Goal: Check status: Check status

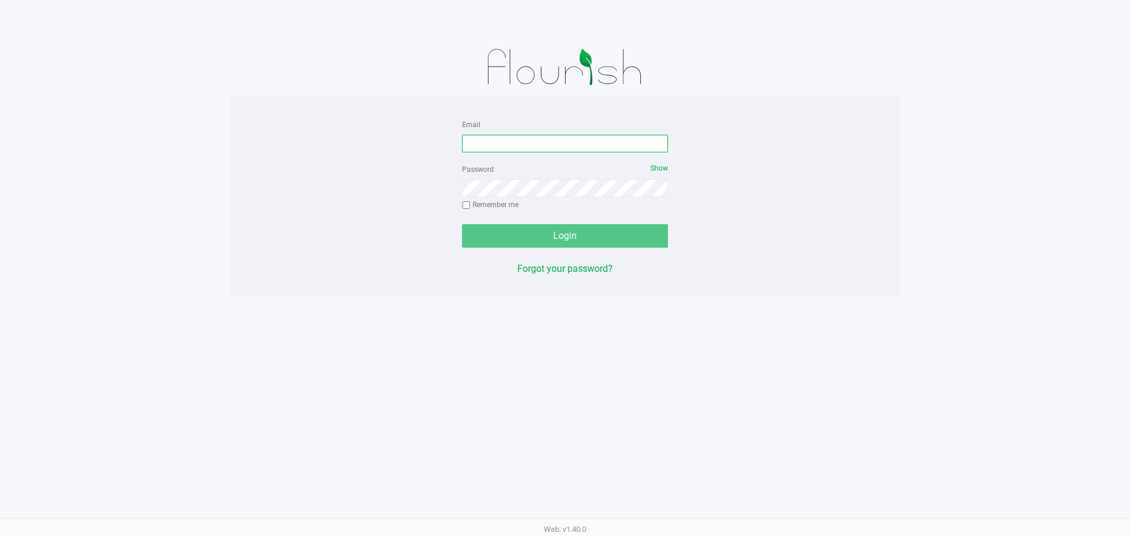
click at [488, 149] on input "Email" at bounding box center [565, 144] width 206 height 18
type input "rbarcomb@liveparallel.com"
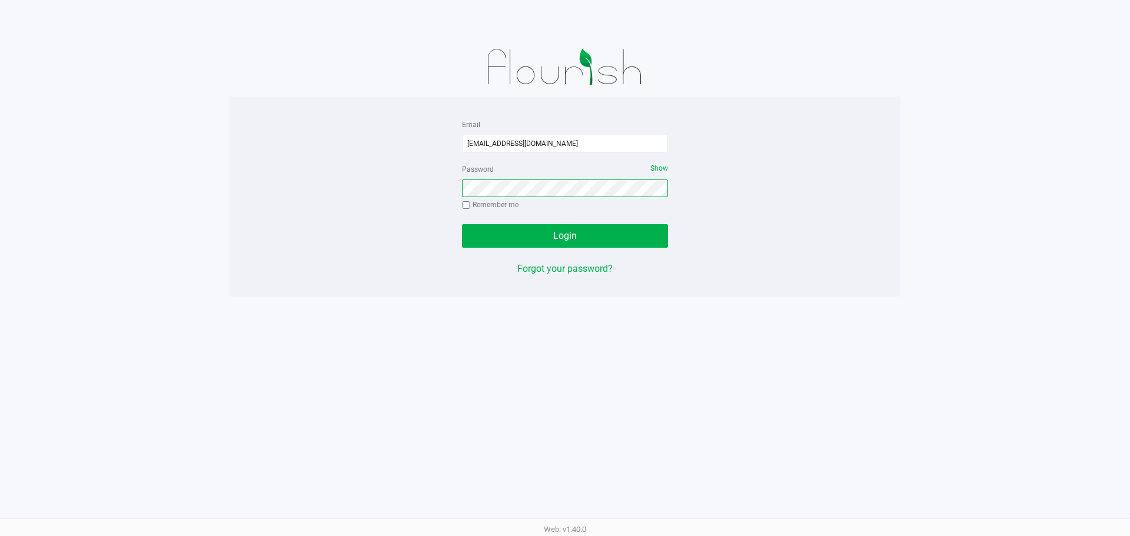
click at [462, 224] on button "Login" at bounding box center [565, 236] width 206 height 24
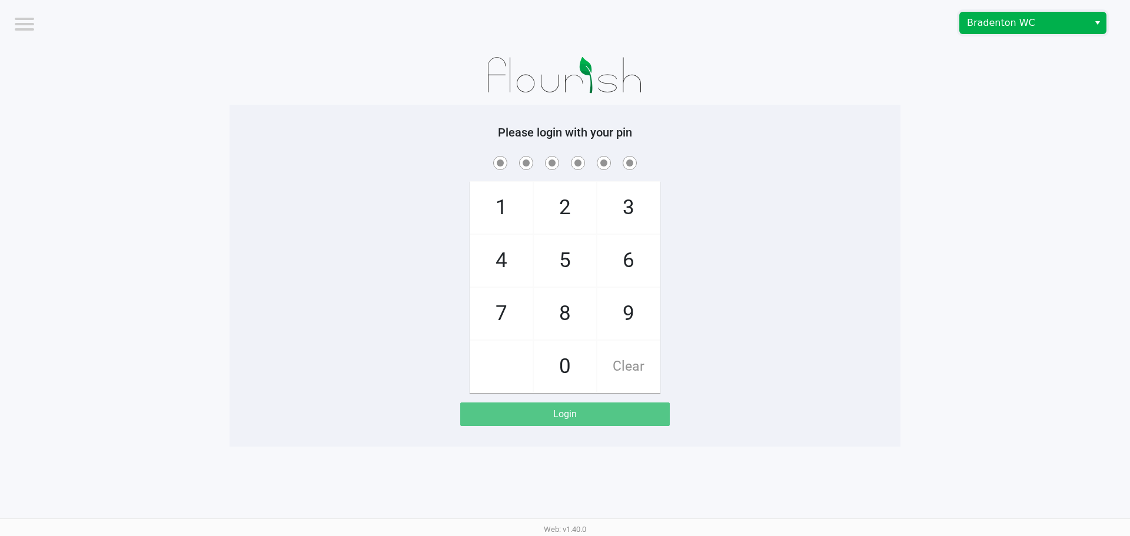
click at [987, 14] on span "Bradenton WC" at bounding box center [1024, 22] width 129 height 21
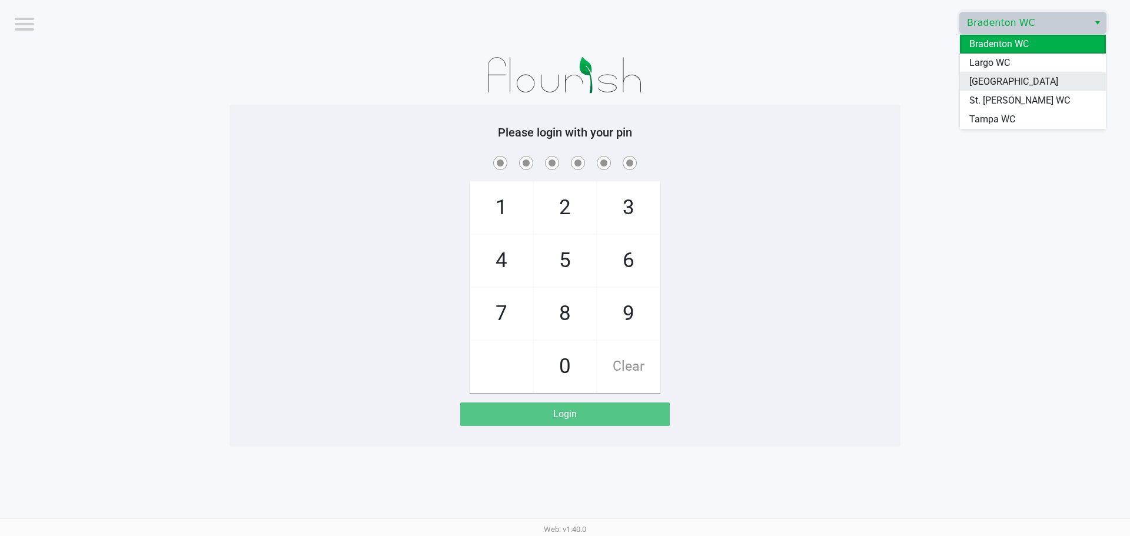
click at [985, 79] on span "[GEOGRAPHIC_DATA]" at bounding box center [1013, 82] width 89 height 14
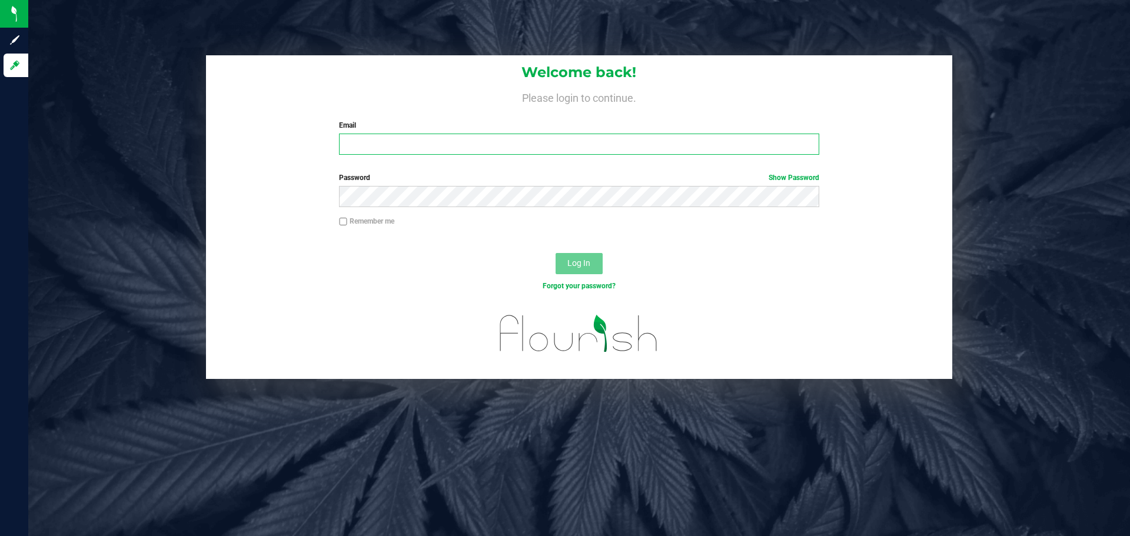
click at [450, 144] on input "Email" at bounding box center [579, 144] width 480 height 21
type input "[EMAIL_ADDRESS][DOMAIN_NAME]"
click at [555, 253] on button "Log In" at bounding box center [578, 263] width 47 height 21
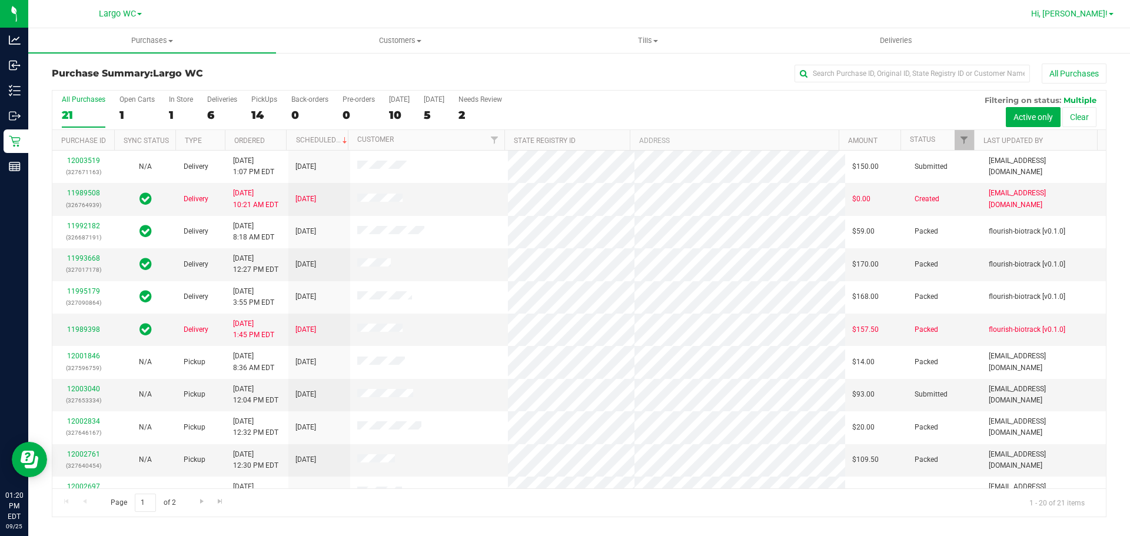
click at [1074, 5] on div "Hi, [PERSON_NAME]!" at bounding box center [1072, 14] width 92 height 21
click at [1085, 16] on span "Hi, [PERSON_NAME]!" at bounding box center [1069, 13] width 76 height 9
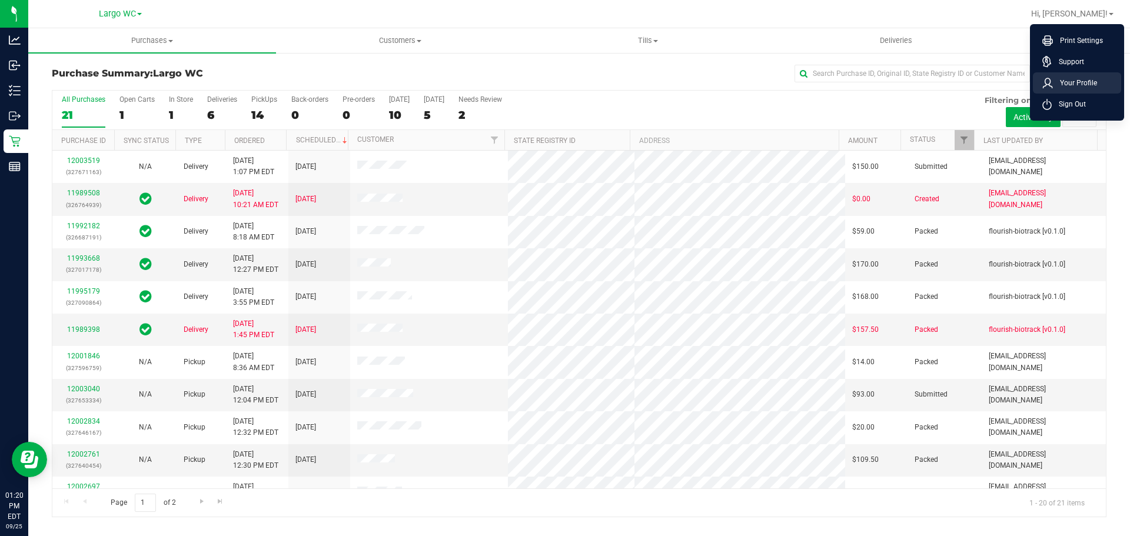
click at [1067, 84] on span "Your Profile" at bounding box center [1075, 83] width 44 height 12
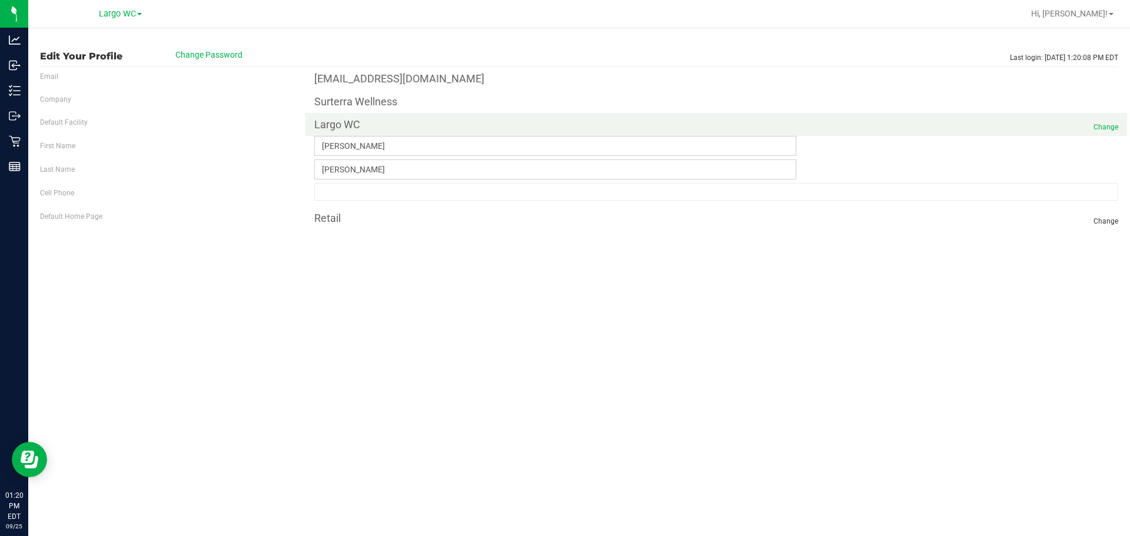
click at [1107, 128] on span "Change" at bounding box center [1105, 127] width 25 height 11
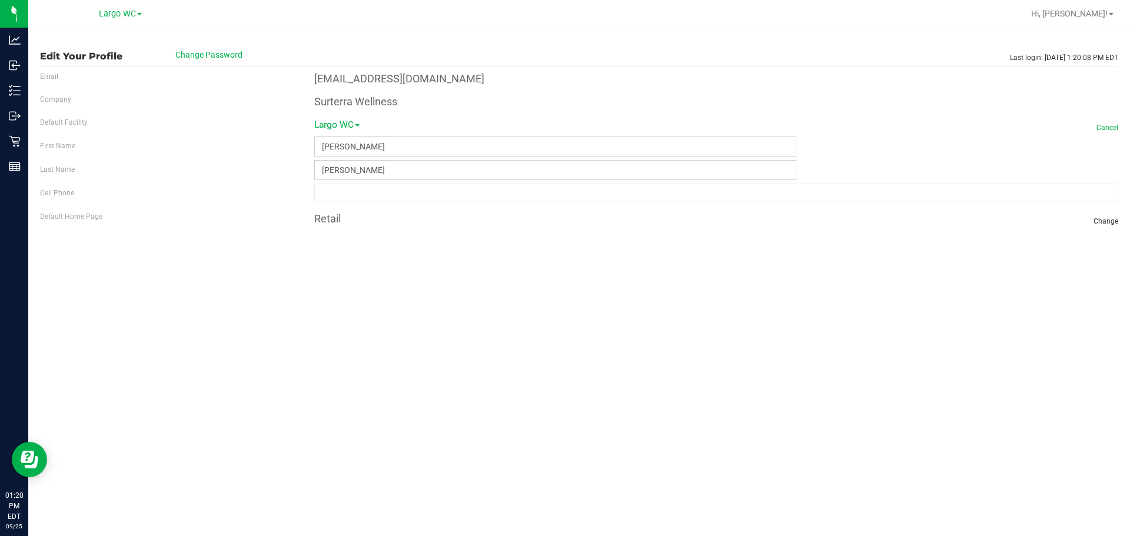
click at [359, 126] on span at bounding box center [357, 125] width 5 height 2
click at [353, 172] on link "[GEOGRAPHIC_DATA]" at bounding box center [362, 179] width 112 height 15
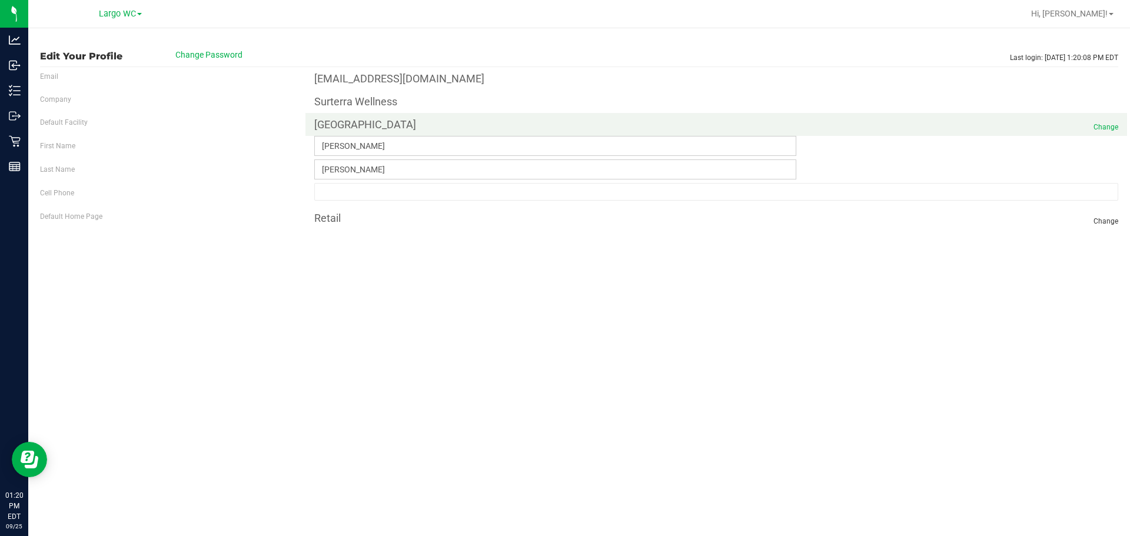
click at [1108, 126] on span "Change" at bounding box center [1105, 127] width 25 height 11
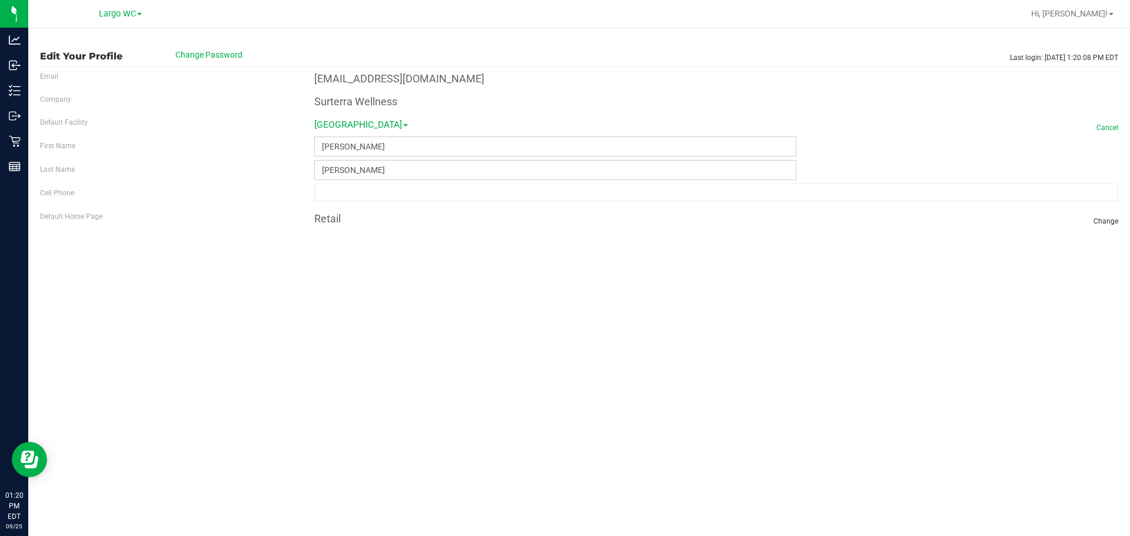
click at [344, 125] on link "[GEOGRAPHIC_DATA]" at bounding box center [361, 130] width 94 height 28
click at [341, 161] on link "Largo WC" at bounding box center [362, 164] width 112 height 15
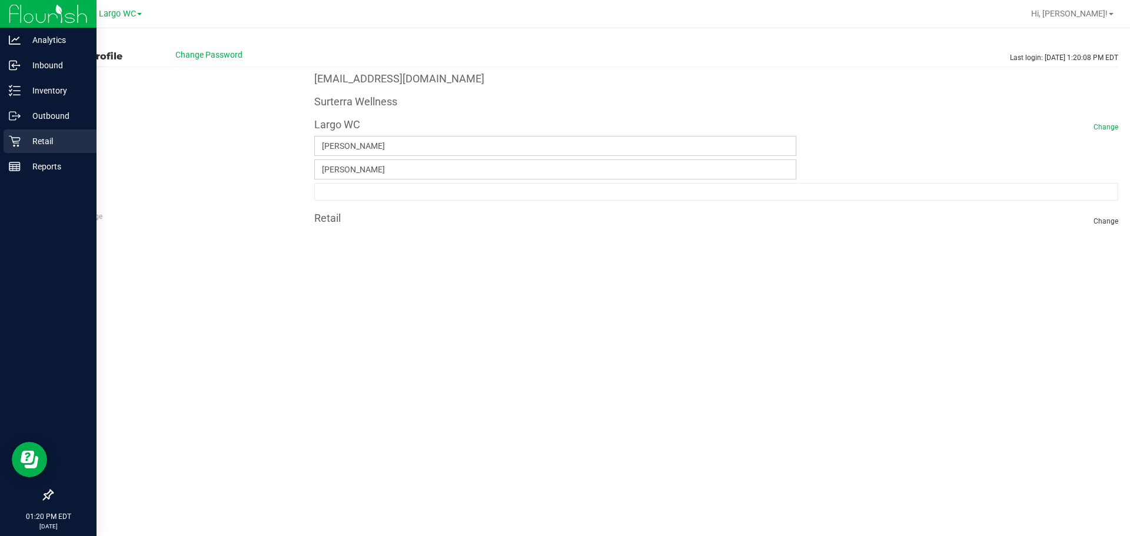
click at [30, 138] on p "Retail" at bounding box center [56, 141] width 71 height 14
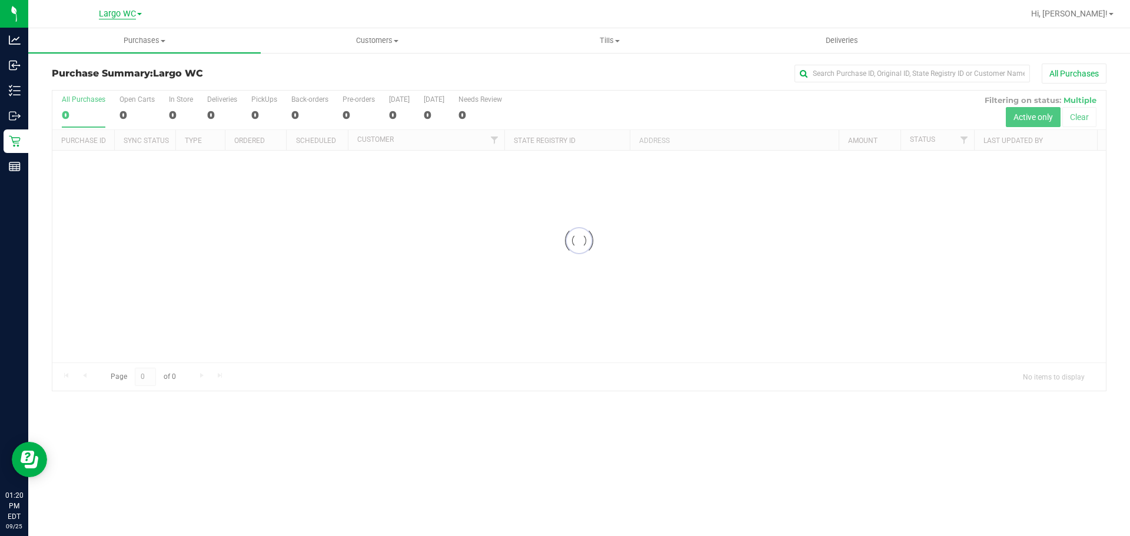
click at [125, 16] on span "Largo WC" at bounding box center [117, 14] width 37 height 11
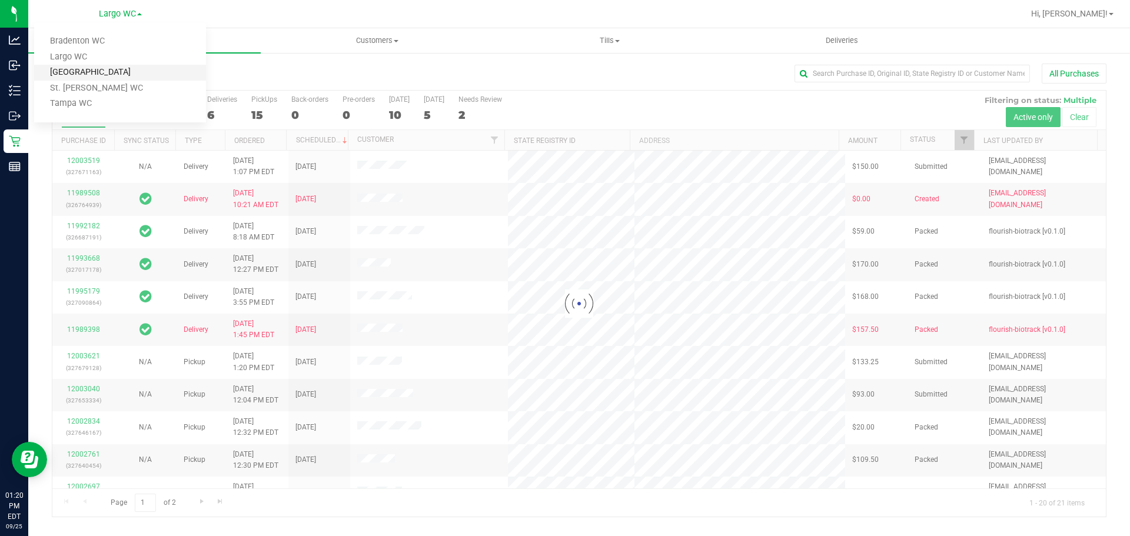
click at [91, 66] on link "[GEOGRAPHIC_DATA]" at bounding box center [120, 73] width 172 height 16
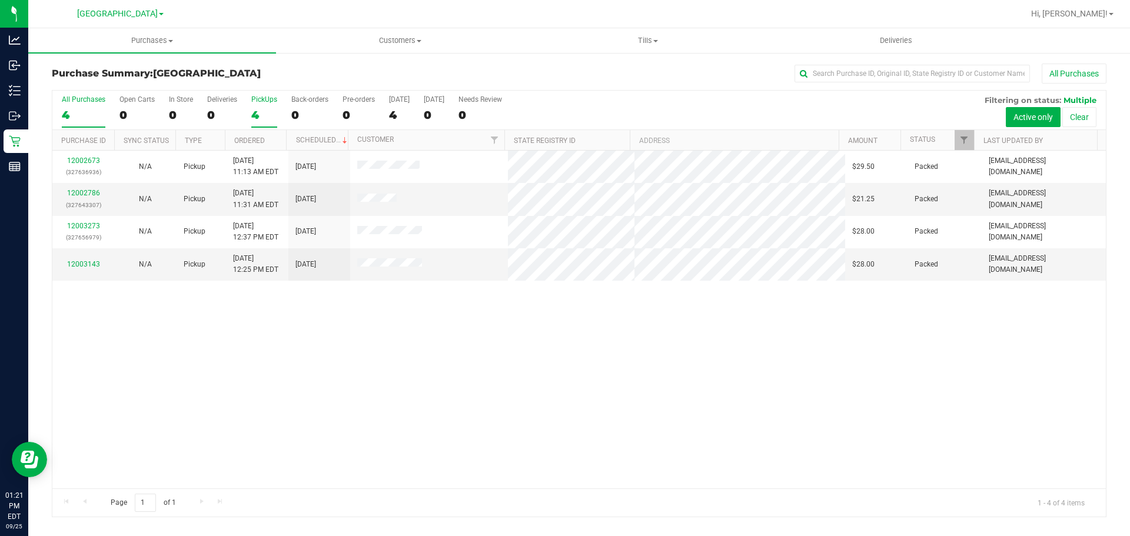
click at [268, 110] on div "4" at bounding box center [264, 115] width 26 height 14
click at [0, 0] on input "PickUps 4" at bounding box center [0, 0] width 0 height 0
click at [349, 397] on div "12002673 (327636936) N/A Pickup 9/25/2025 11:13 AM EDT 9/25/2025 $29.50 Packed …" at bounding box center [578, 320] width 1053 height 338
click at [258, 111] on div "4" at bounding box center [264, 115] width 26 height 14
click at [0, 0] on input "PickUps 4" at bounding box center [0, 0] width 0 height 0
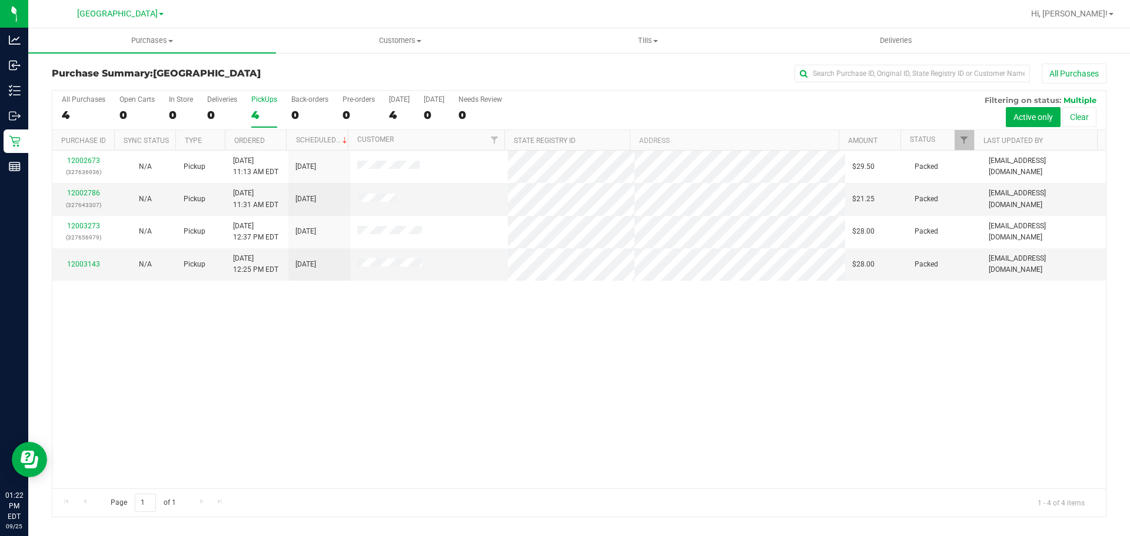
drag, startPoint x: 256, startPoint y: 94, endPoint x: 256, endPoint y: 101, distance: 7.1
click at [256, 94] on div "All Purchases 4 Open Carts 0 In Store 0 Deliveries 0 PickUps 4 Back-orders 0 Pr…" at bounding box center [578, 95] width 1053 height 9
click at [258, 102] on div "PickUps" at bounding box center [264, 99] width 26 height 8
click at [0, 0] on input "PickUps 4" at bounding box center [0, 0] width 0 height 0
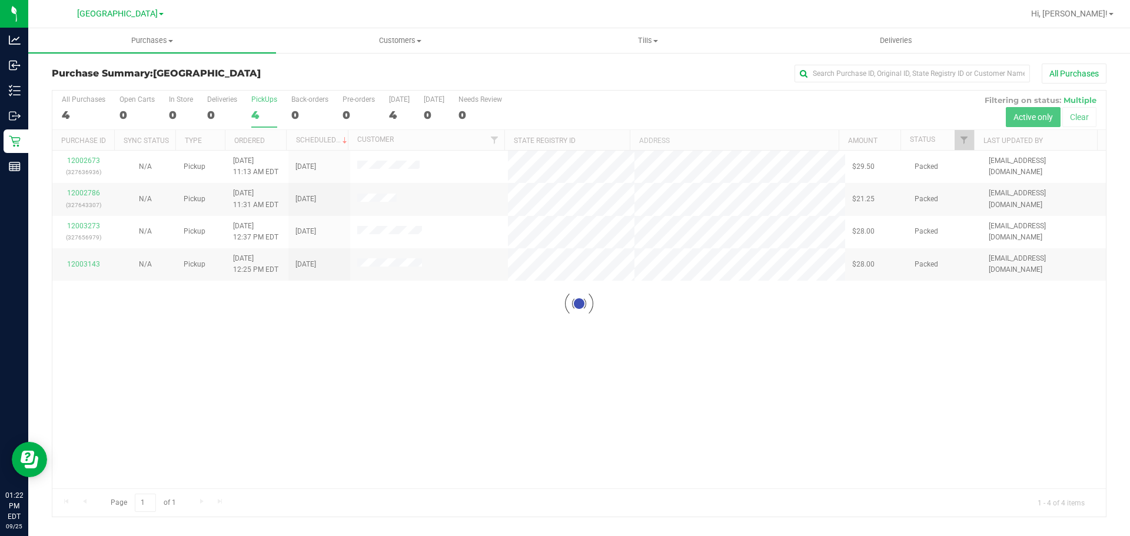
click at [265, 83] on div "Purchase Summary: South Tampa WC All Purchases" at bounding box center [579, 77] width 1054 height 26
click at [252, 432] on div at bounding box center [578, 304] width 1053 height 426
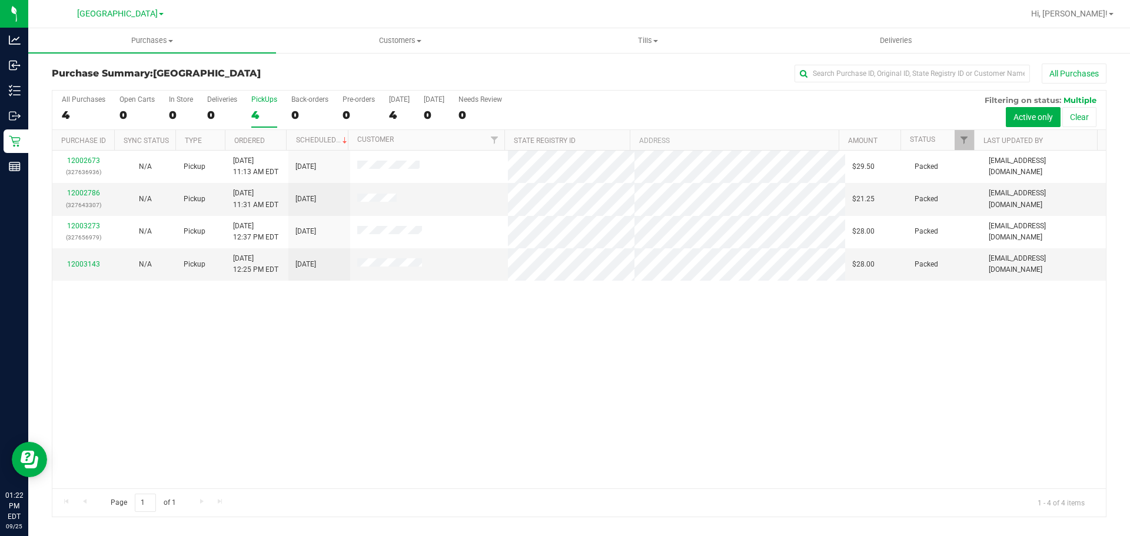
click at [466, 442] on div "12002673 (327636936) N/A Pickup 9/25/2025 11:13 AM EDT 9/25/2025 $29.50 Packed …" at bounding box center [578, 320] width 1053 height 338
click at [275, 119] on div "4" at bounding box center [264, 115] width 26 height 14
click at [0, 0] on input "PickUps 4" at bounding box center [0, 0] width 0 height 0
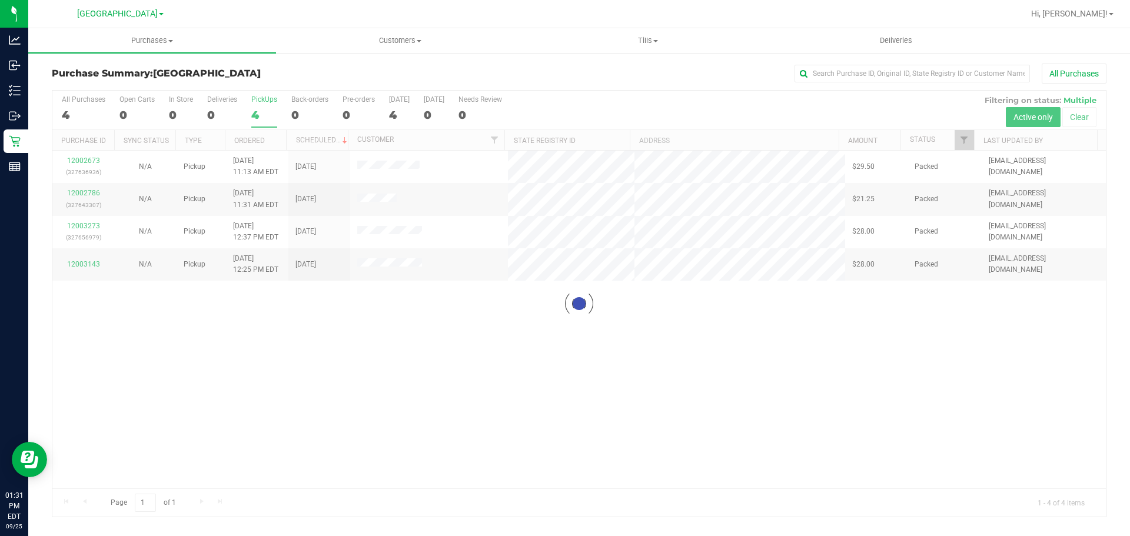
click at [260, 102] on div at bounding box center [578, 304] width 1053 height 426
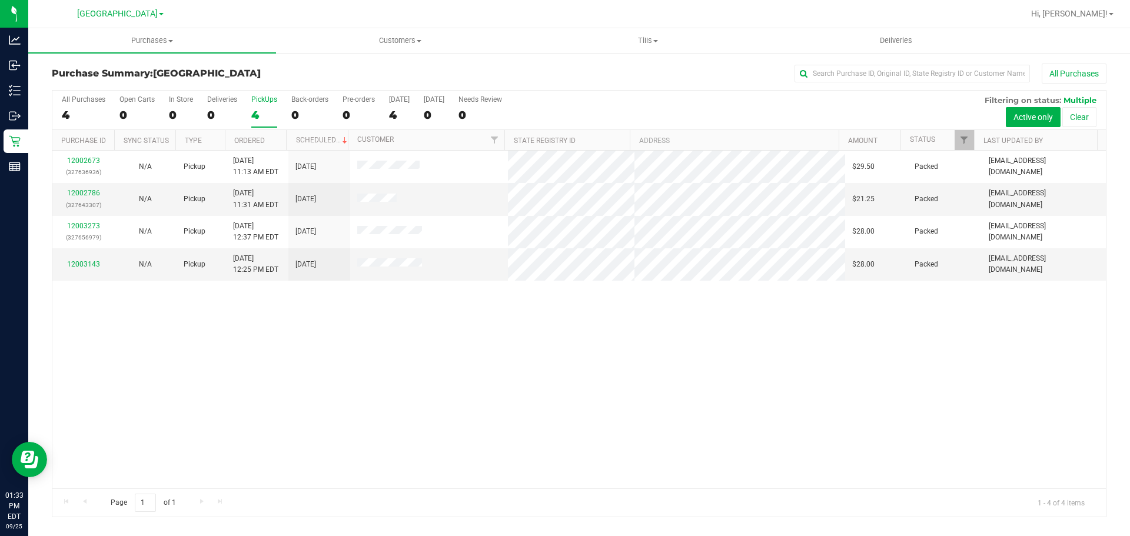
click at [272, 107] on label "PickUps 4" at bounding box center [264, 111] width 26 height 32
click at [0, 0] on input "PickUps 4" at bounding box center [0, 0] width 0 height 0
click at [324, 63] on div "Purchase Summary: South Tampa WC All Purchases All Purchases 4 Open Carts 0 In …" at bounding box center [578, 290] width 1101 height 477
click at [254, 104] on label "PickUps 4" at bounding box center [264, 111] width 26 height 32
click at [0, 0] on input "PickUps 4" at bounding box center [0, 0] width 0 height 0
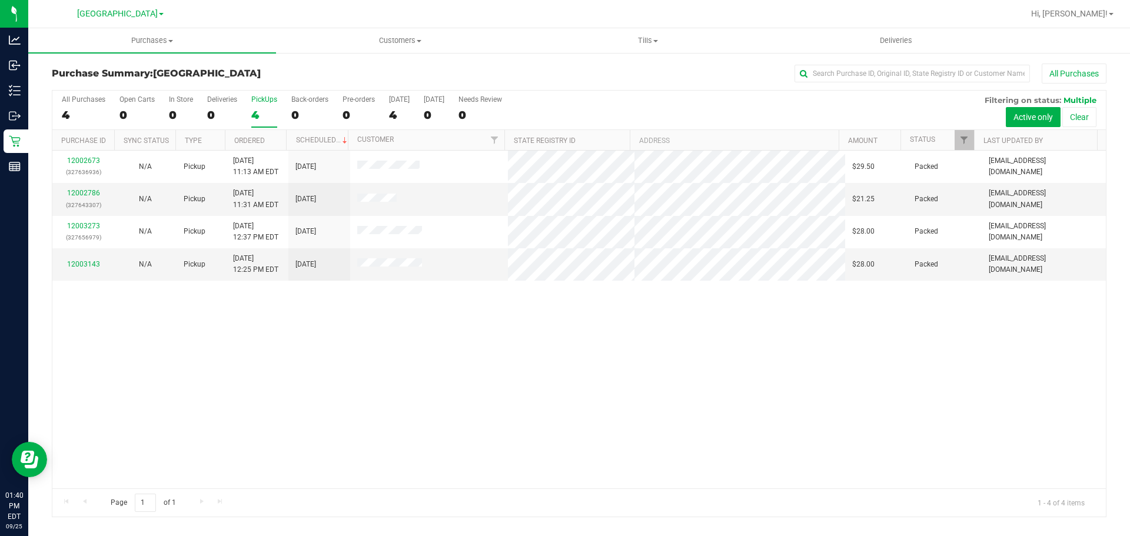
click at [322, 375] on div "12002673 (327636936) N/A Pickup 9/25/2025 11:13 AM EDT 9/25/2025 $29.50 Packed …" at bounding box center [578, 320] width 1053 height 338
click at [251, 119] on div "4" at bounding box center [264, 115] width 26 height 14
click at [0, 0] on input "PickUps 4" at bounding box center [0, 0] width 0 height 0
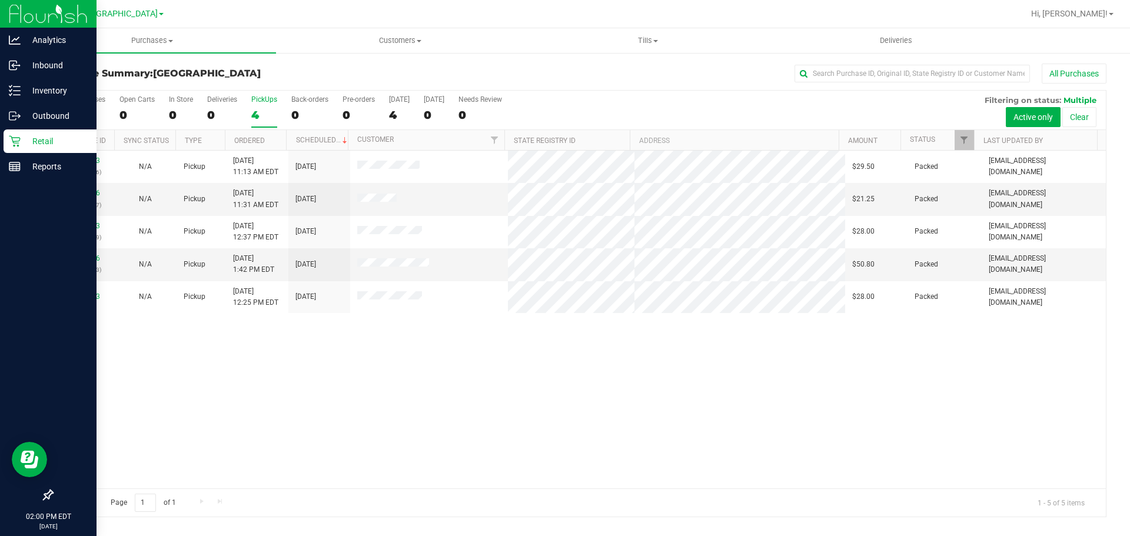
click at [57, 140] on p "Retail" at bounding box center [56, 141] width 71 height 14
click at [45, 142] on p "Retail" at bounding box center [56, 141] width 71 height 14
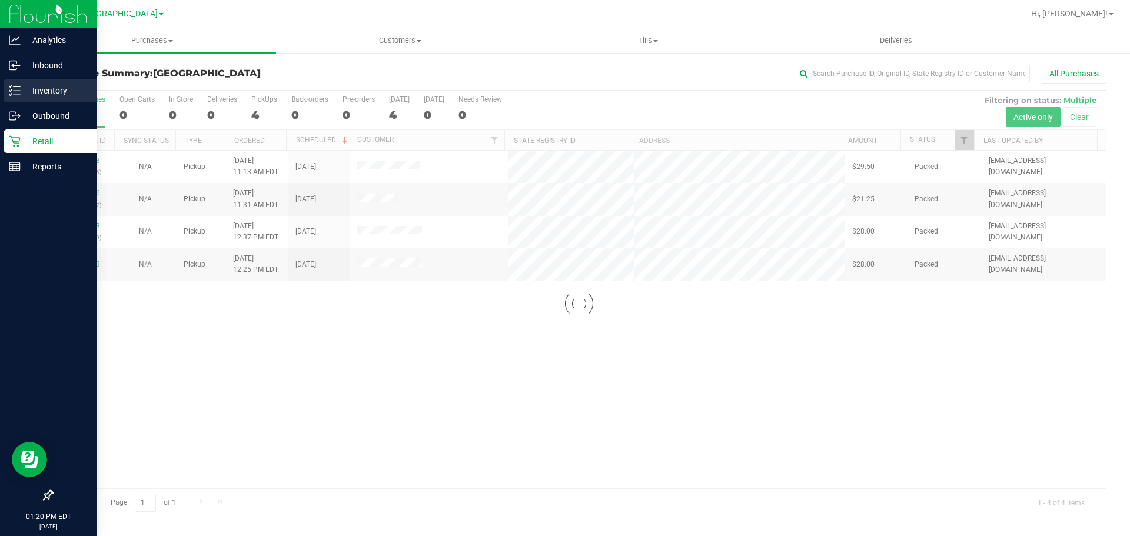
click at [22, 87] on p "Inventory" at bounding box center [56, 91] width 71 height 14
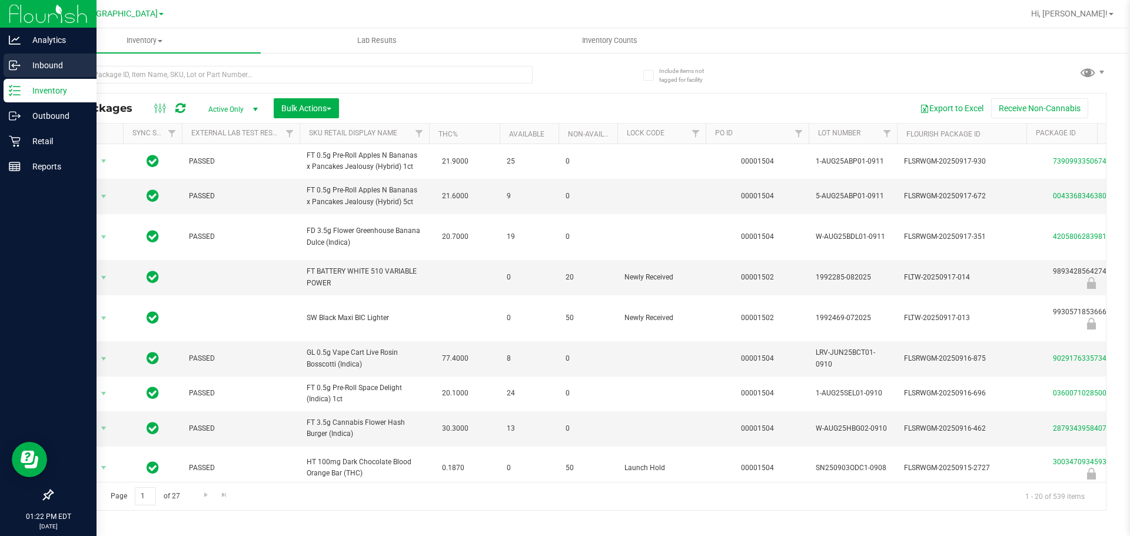
click at [31, 62] on p "Inbound" at bounding box center [56, 65] width 71 height 14
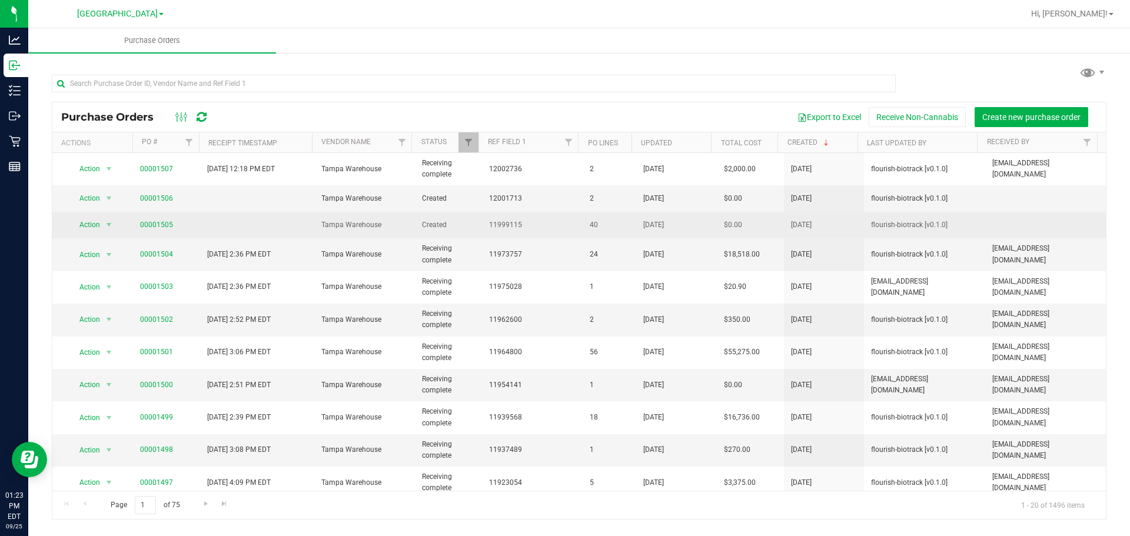
drag, startPoint x: 272, startPoint y: 219, endPoint x: 389, endPoint y: 229, distance: 116.9
click at [388, 229] on tr "Action Action Cancel purchase order Close purchase order Edit purchase order PO…" at bounding box center [578, 225] width 1053 height 26
click at [390, 229] on span "Tampa Warehouse" at bounding box center [364, 224] width 86 height 11
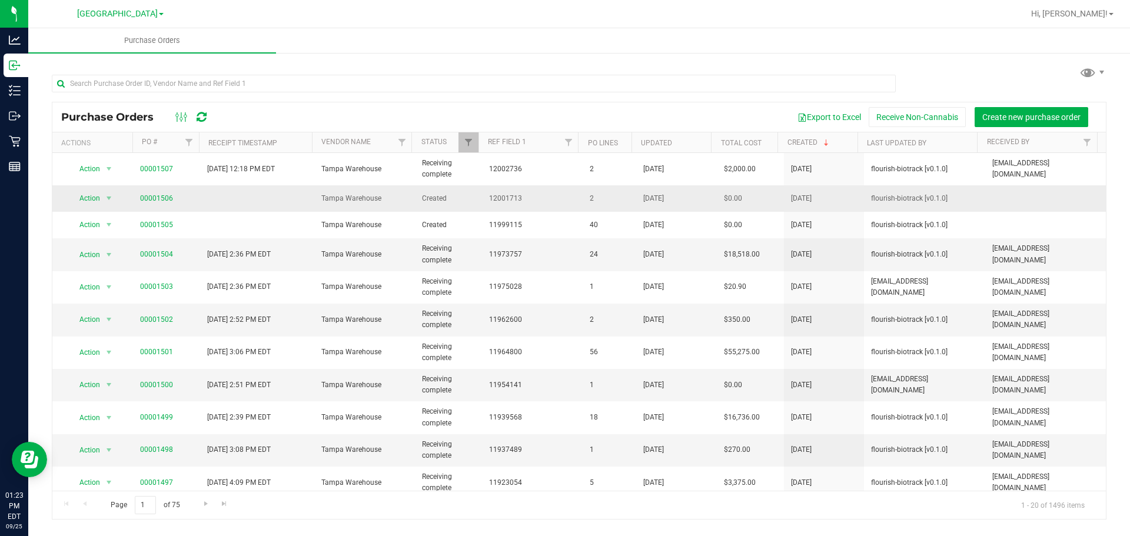
drag, startPoint x: 139, startPoint y: 208, endPoint x: 194, endPoint y: 208, distance: 54.7
click at [193, 208] on td "00001506" at bounding box center [166, 198] width 67 height 26
click at [197, 207] on td "00001506" at bounding box center [166, 198] width 67 height 26
click at [497, 520] on div "Purchase Orders Export to Excel Receive Non-Cannabis Create new purchase order …" at bounding box center [578, 292] width 1101 height 480
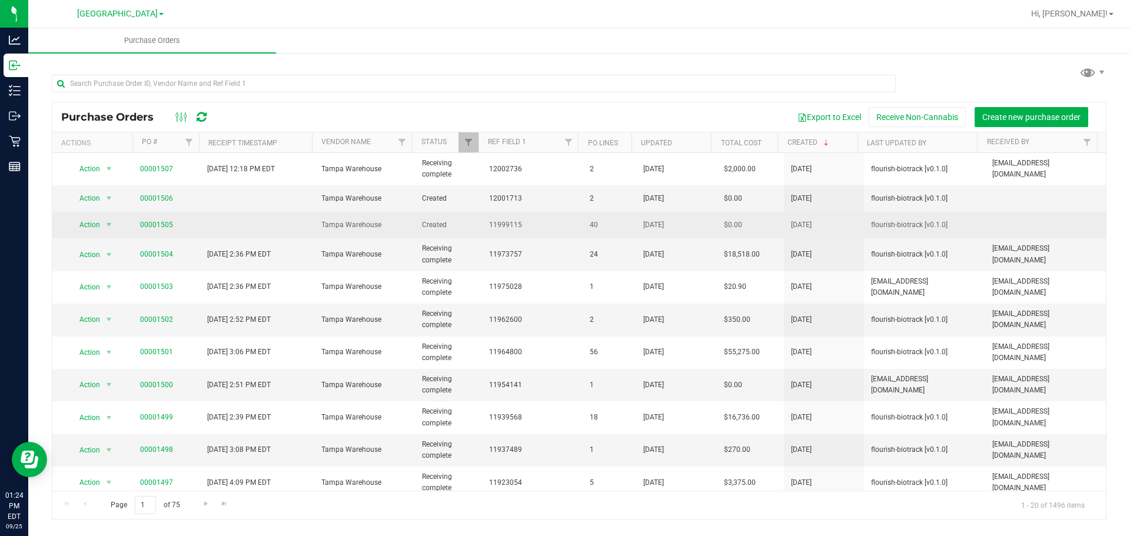
drag, startPoint x: 318, startPoint y: 209, endPoint x: 384, endPoint y: 214, distance: 65.4
click at [384, 214] on tbody "Action Action Close purchase order Edit purchase order PO audit log Re-order Vi…" at bounding box center [578, 472] width 1053 height 639
click at [384, 214] on td "Tampa Warehouse" at bounding box center [364, 225] width 101 height 26
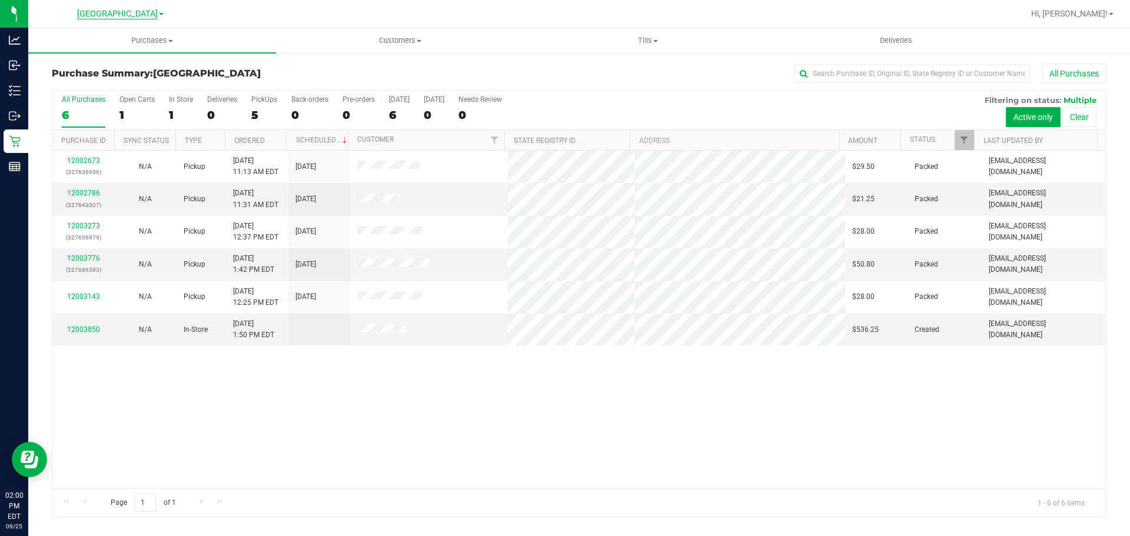
click at [129, 9] on span "[GEOGRAPHIC_DATA]" at bounding box center [117, 14] width 81 height 11
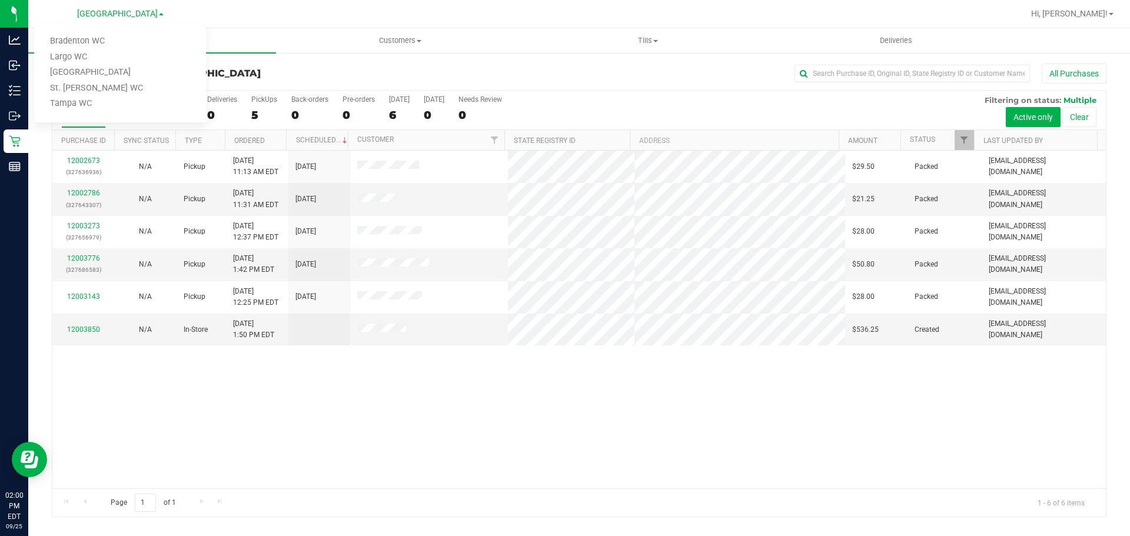
click at [431, 402] on div "12002673 (327636936) N/A Pickup [DATE] 11:13 AM EDT 9/25/2025 $29.50 Packed [EM…" at bounding box center [578, 320] width 1053 height 338
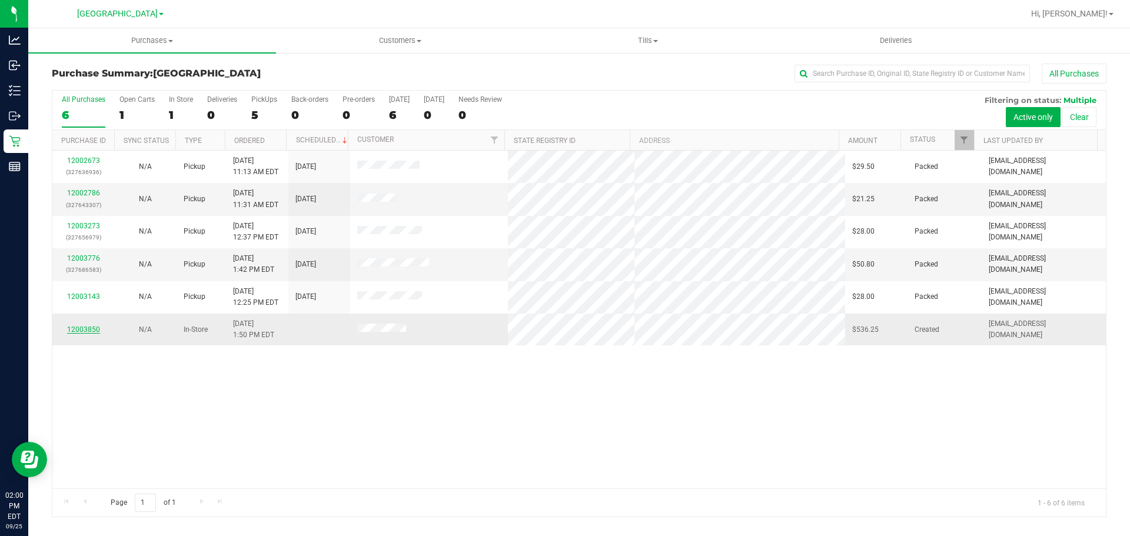
click at [82, 330] on link "12003850" at bounding box center [83, 329] width 33 height 8
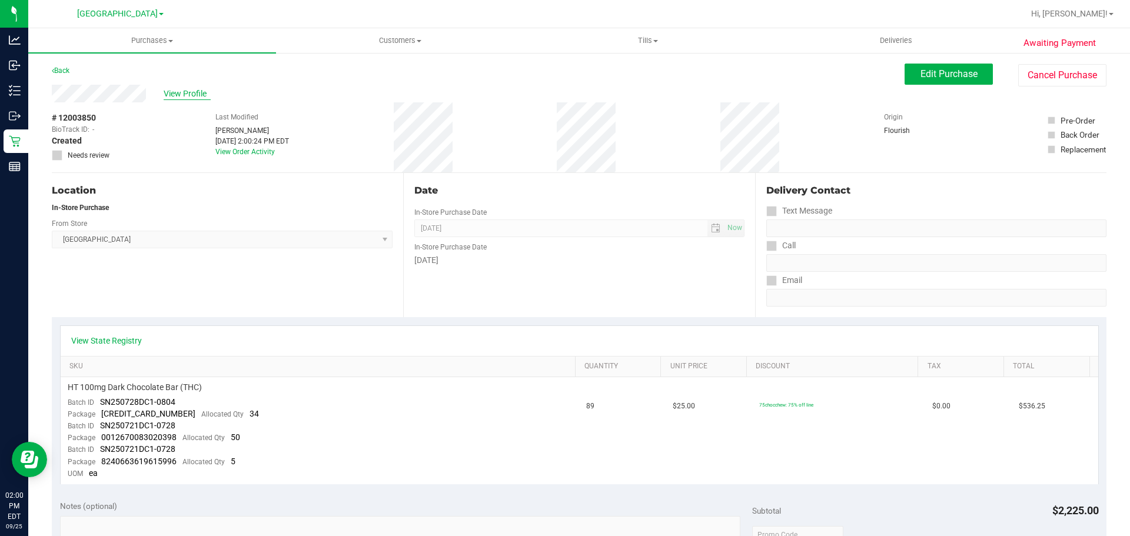
click at [168, 91] on span "View Profile" at bounding box center [187, 94] width 47 height 12
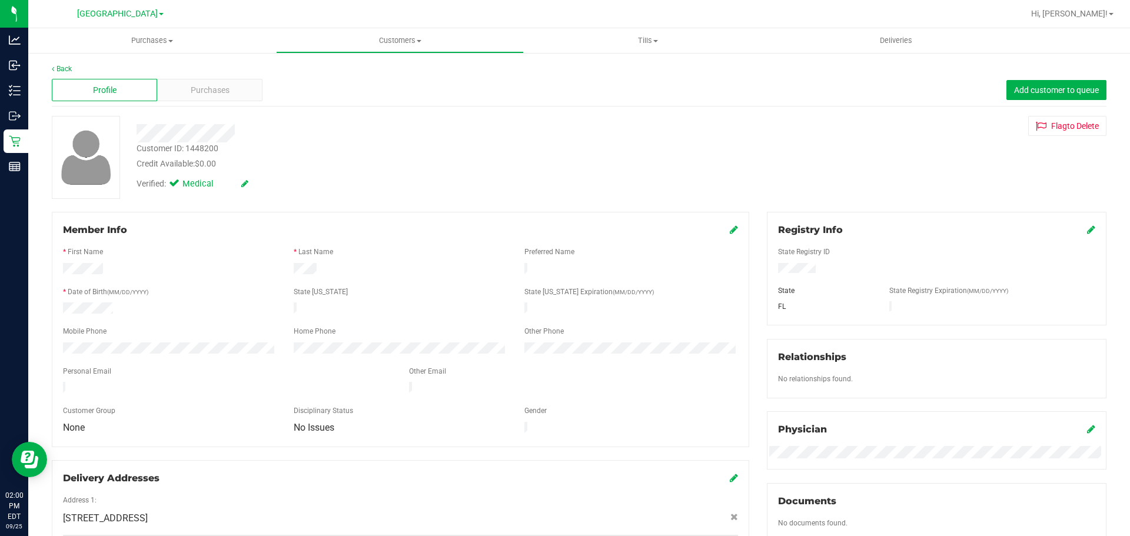
click at [168, 91] on div "Purchases" at bounding box center [209, 90] width 105 height 22
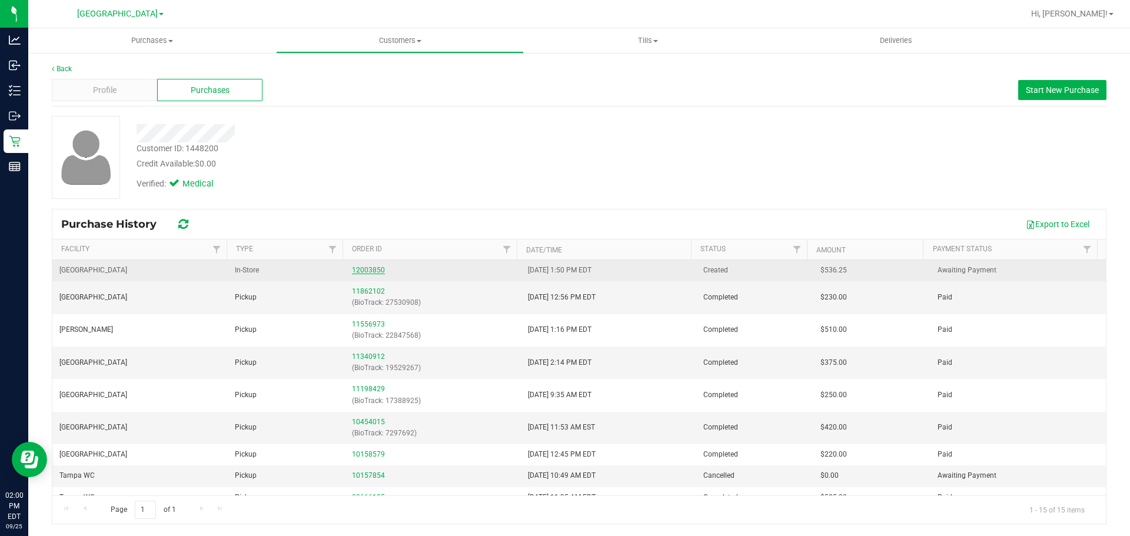
click at [362, 270] on link "12003850" at bounding box center [368, 270] width 33 height 8
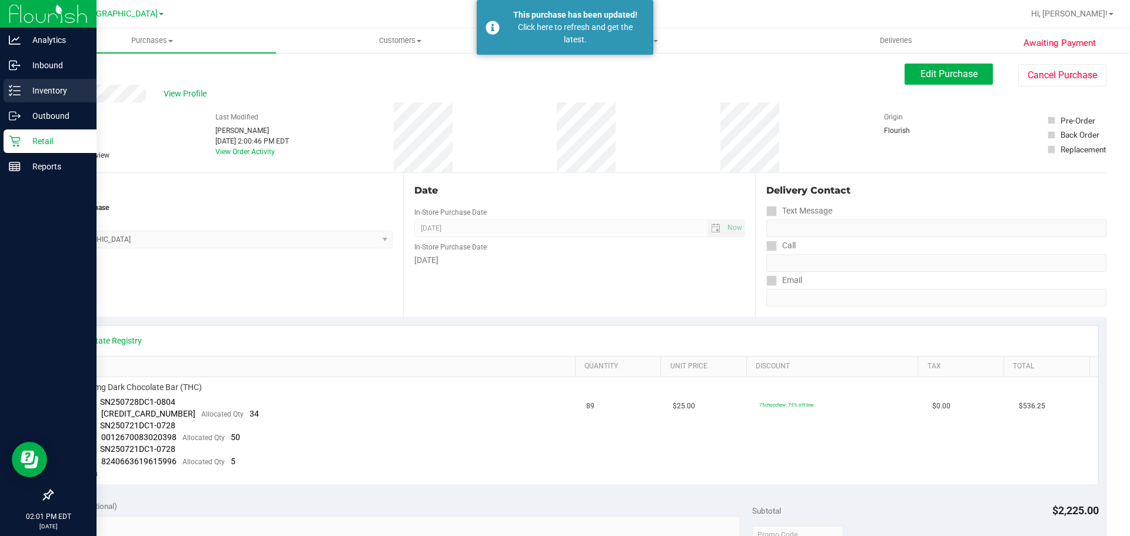
click at [11, 91] on icon at bounding box center [10, 90] width 2 height 2
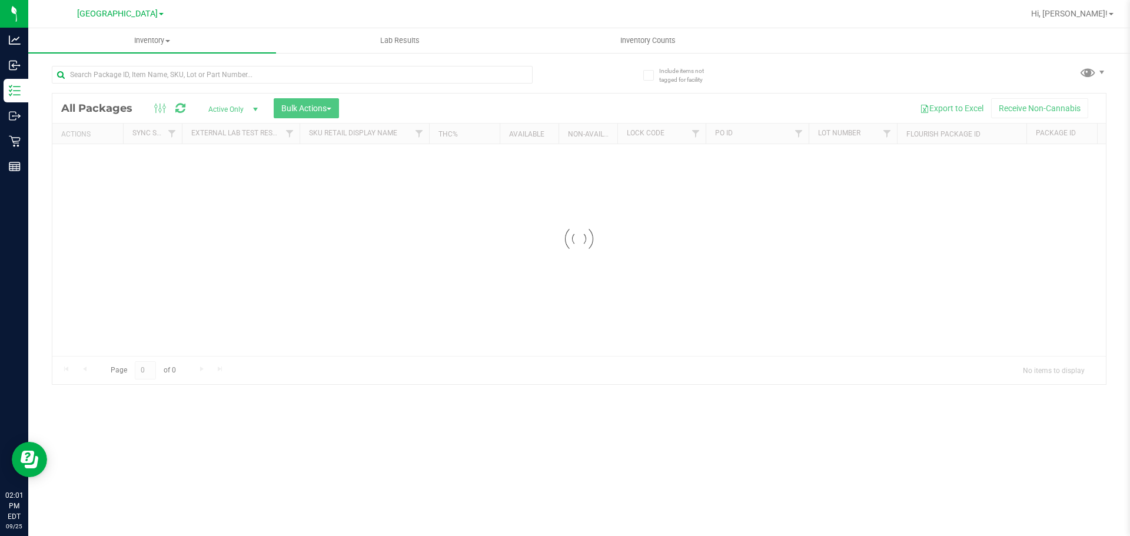
click at [155, 85] on div "Inventory All packages All inventory Waste log Create inventory Lab Results Inv…" at bounding box center [578, 282] width 1101 height 508
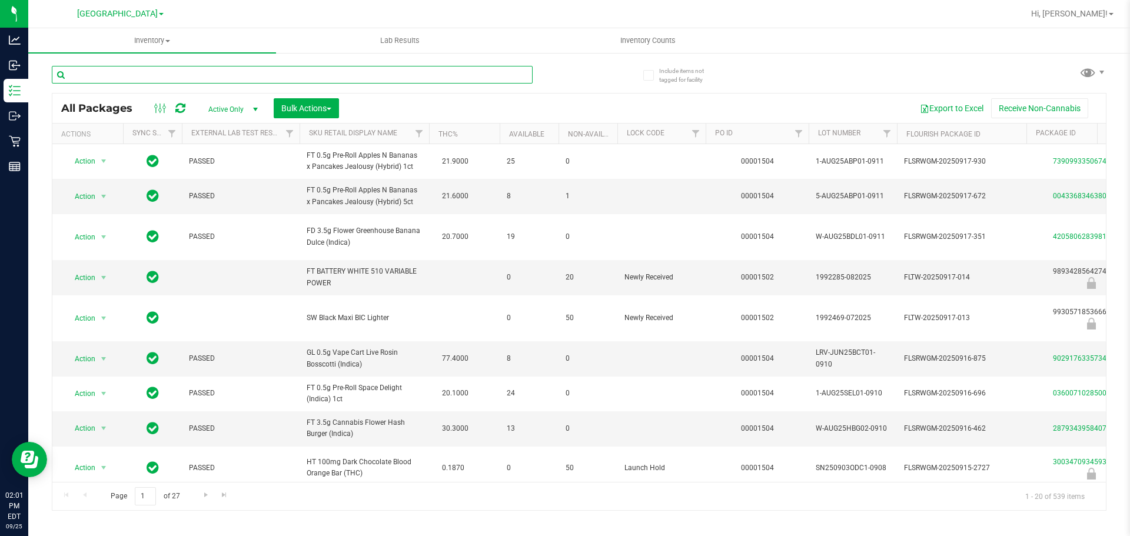
click at [187, 77] on input "text" at bounding box center [292, 75] width 481 height 18
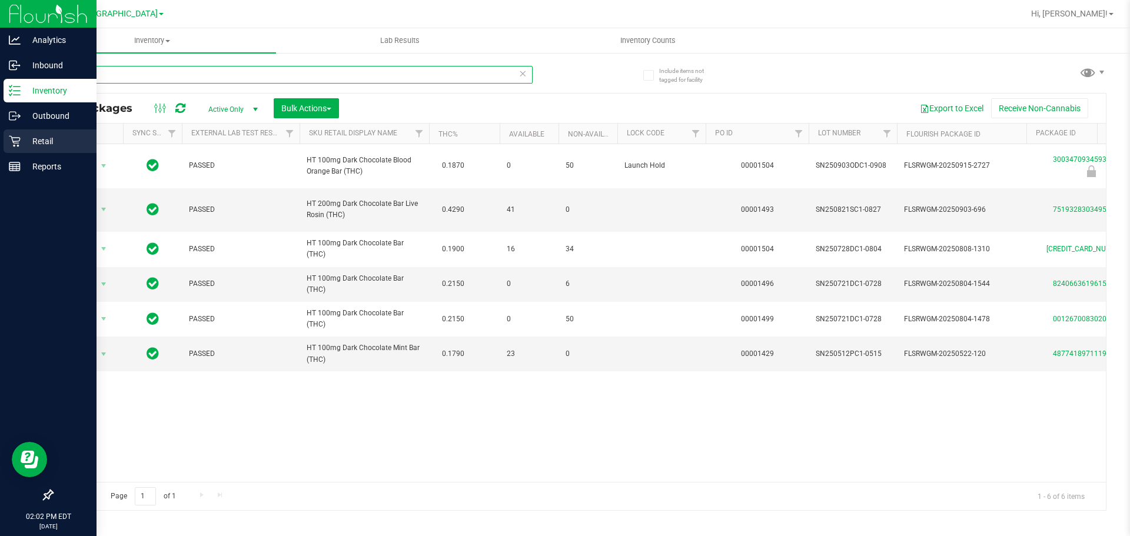
type input "dark"
click at [0, 137] on link "Retail" at bounding box center [48, 141] width 96 height 25
